Goal: Navigation & Orientation: Find specific page/section

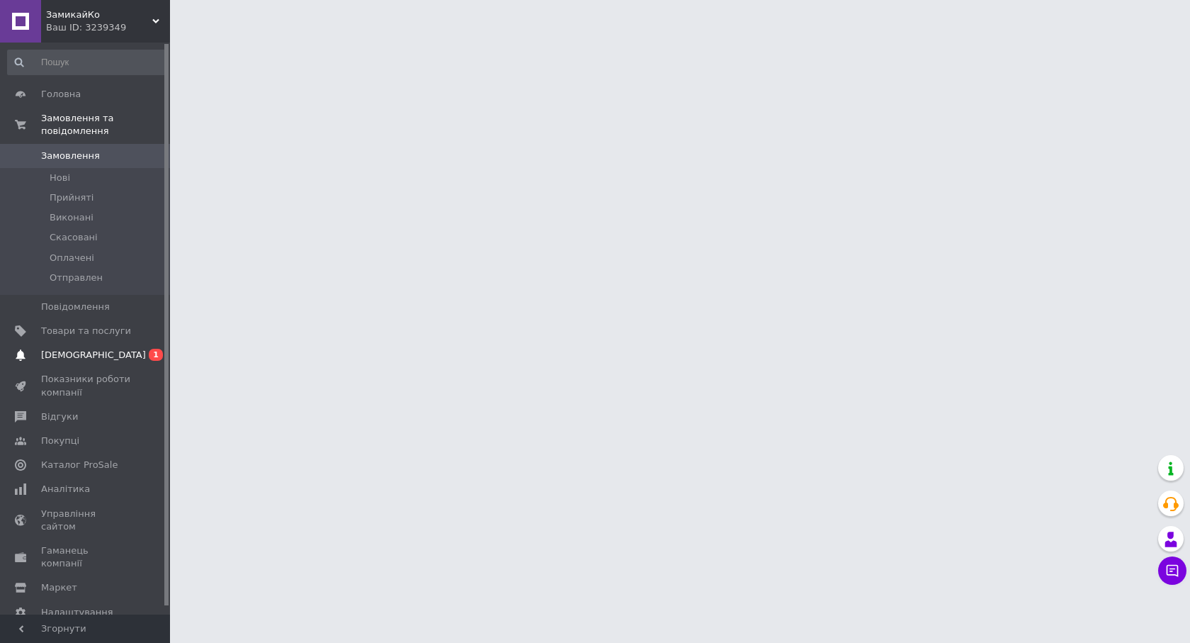
click at [74, 349] on span "[DEMOGRAPHIC_DATA]" at bounding box center [93, 355] width 105 height 13
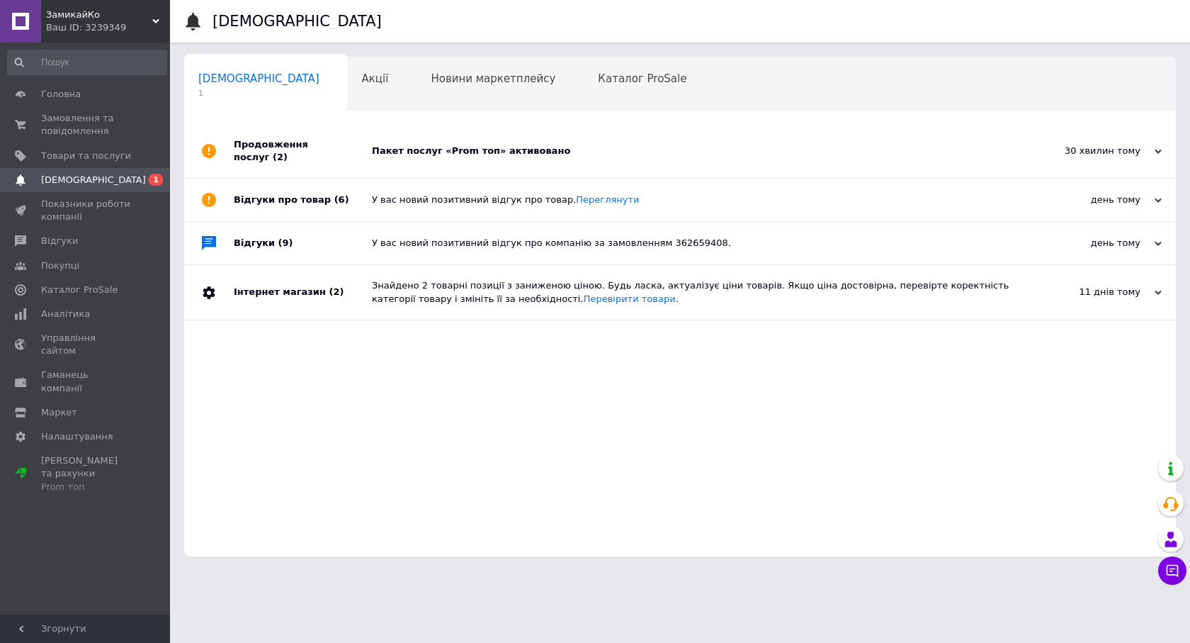
click at [494, 145] on div "Пакет послуг «Prom топ» активовано" at bounding box center [696, 151] width 648 height 13
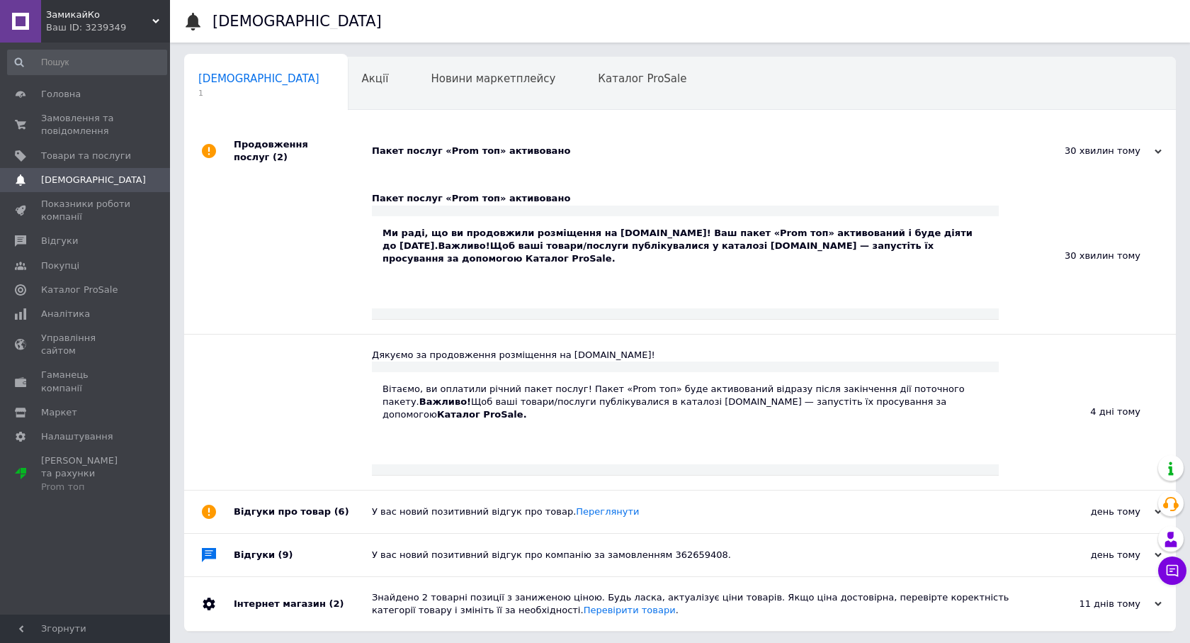
click at [480, 146] on div "Пакет послуг «Prom топ» активовано" at bounding box center [696, 151] width 648 height 13
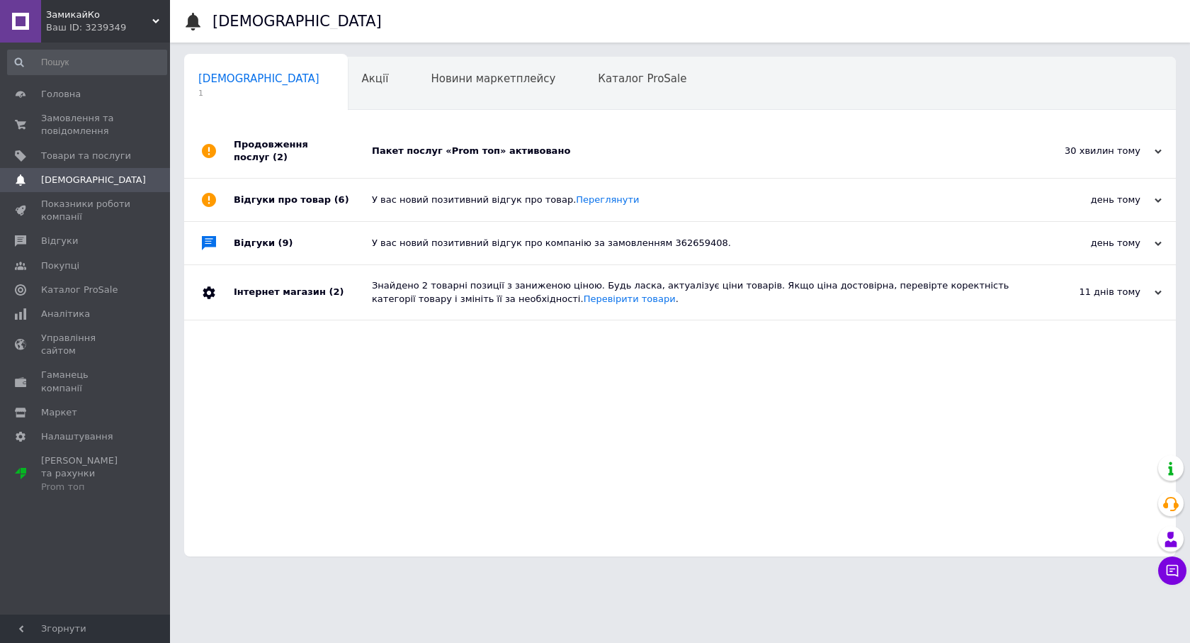
click at [488, 145] on div "Пакет послуг «Prom топ» активовано" at bounding box center [696, 151] width 648 height 13
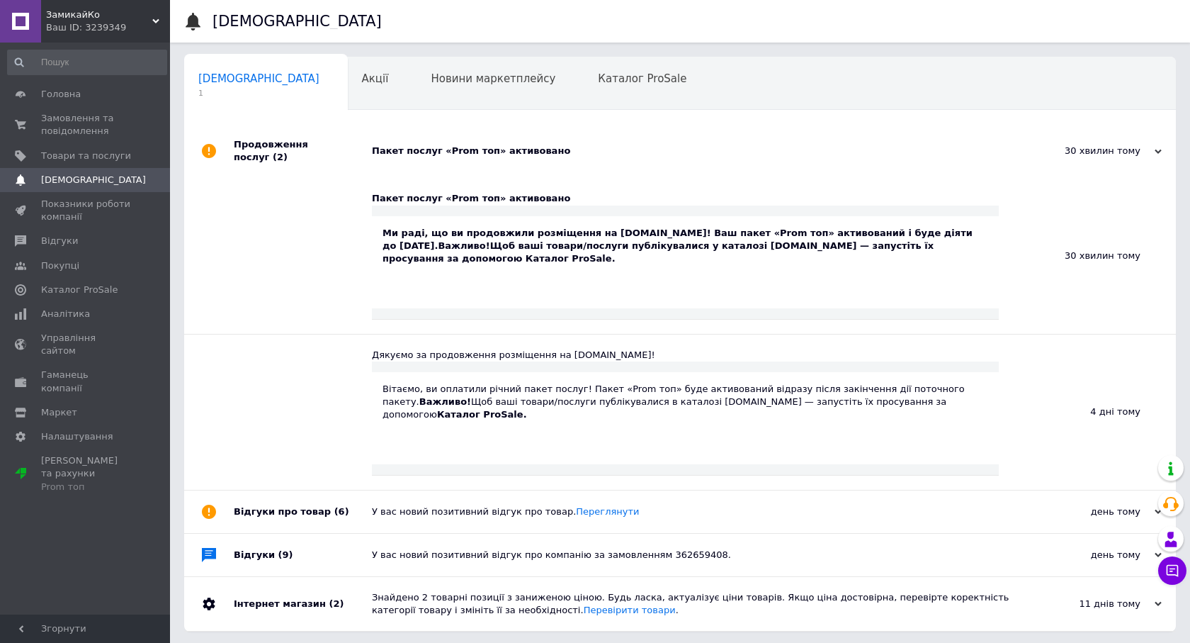
click at [456, 283] on div "Ми раді, що ви продовжили розміщення на Prom.ua! Ваш пакет «Prom топ» активован…" at bounding box center [685, 262] width 627 height 92
click at [362, 80] on span "Акції" at bounding box center [375, 78] width 27 height 13
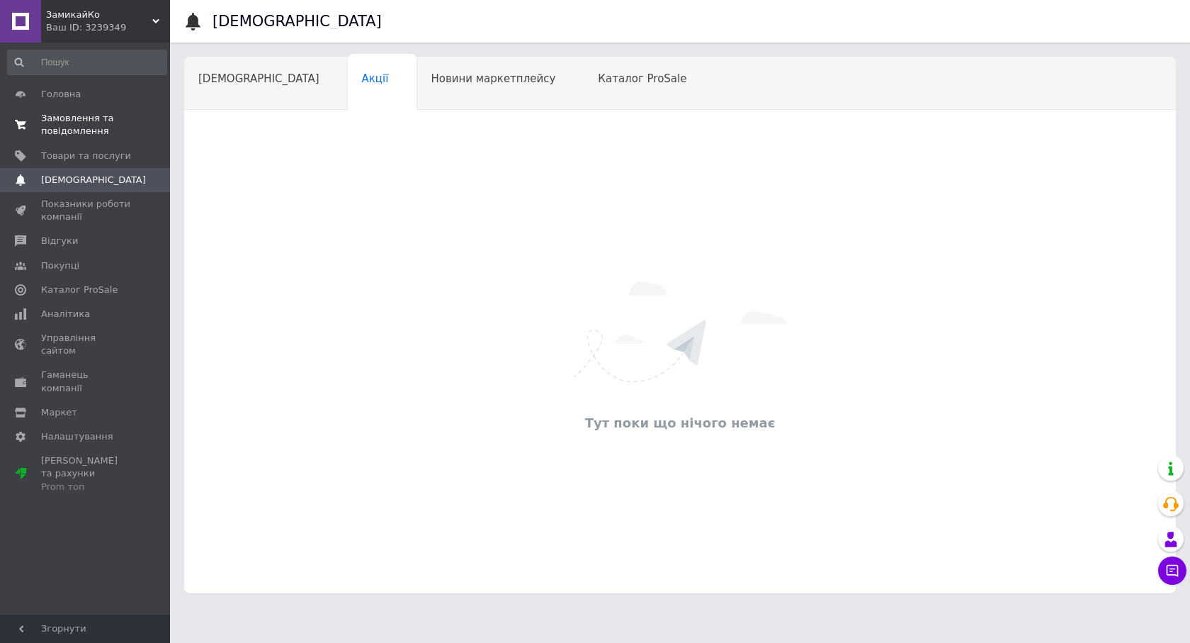
click at [62, 132] on span "Замовлення та повідомлення" at bounding box center [86, 125] width 90 height 26
